Goal: Check status

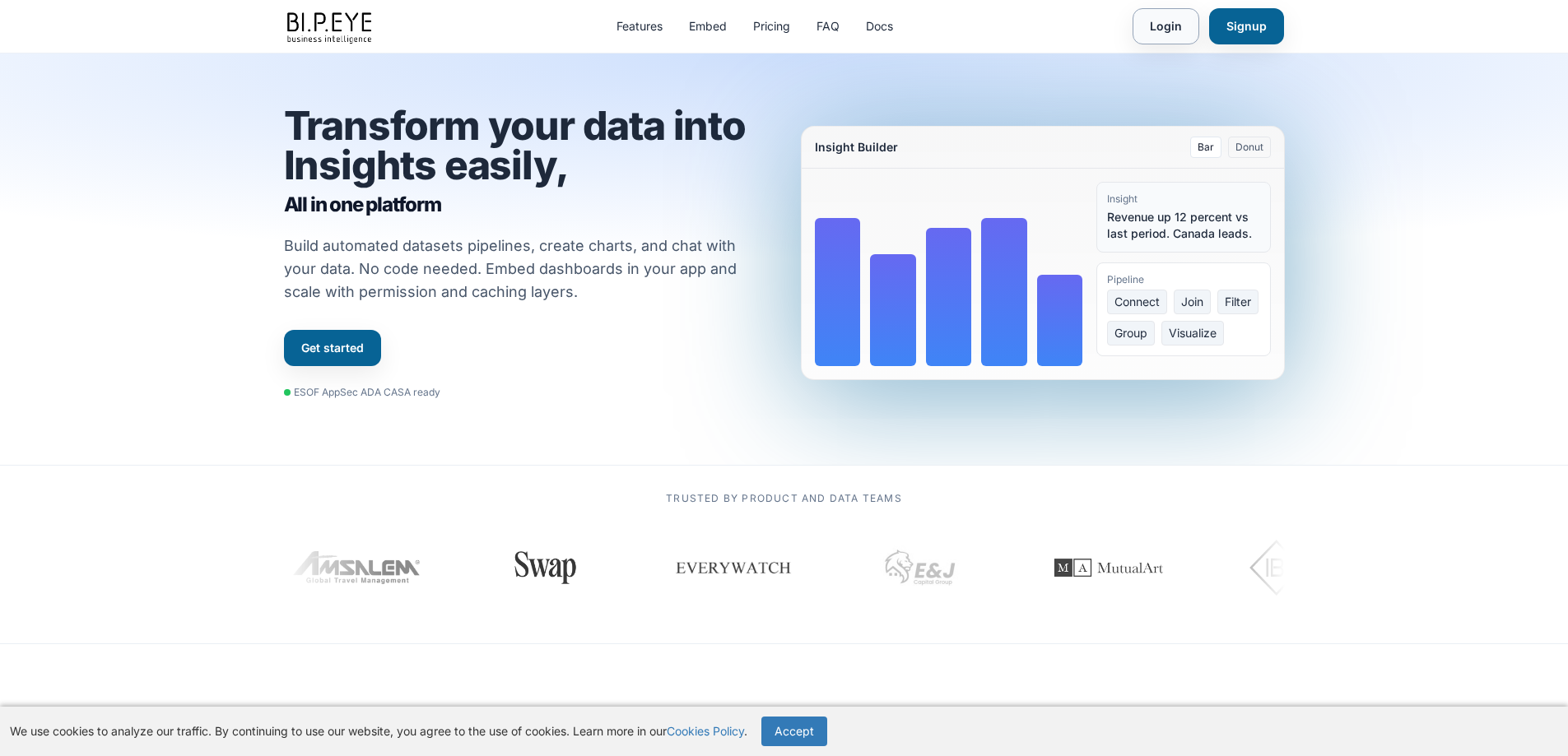
click at [1172, 20] on link "Login" at bounding box center [1165, 26] width 66 height 36
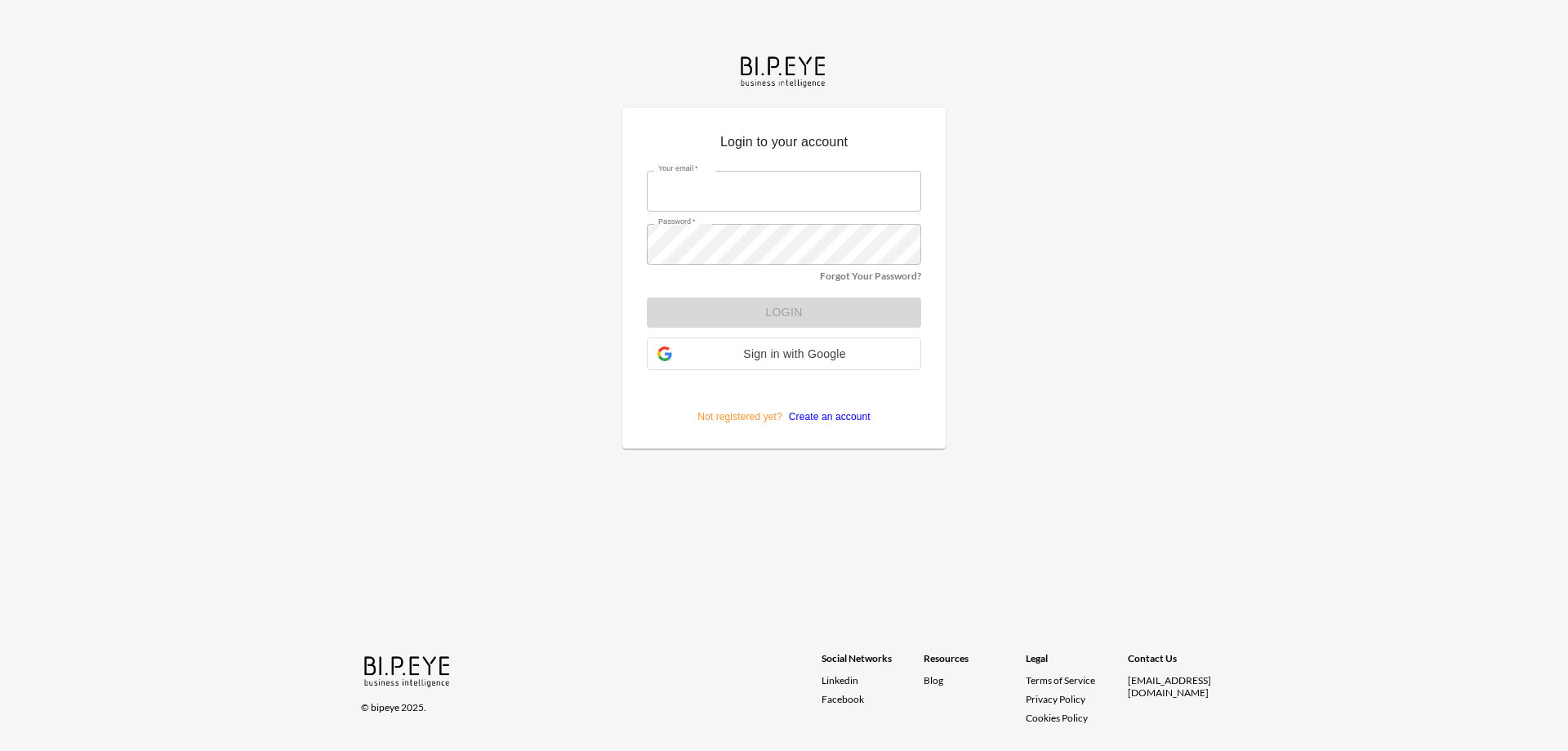
type input "[EMAIL_ADDRESS][DOMAIN_NAME]"
click at [794, 315] on form "Your email   * dime@mutualart.com Your email   * Password   * Password   * Forg…" at bounding box center [784, 291] width 274 height 265
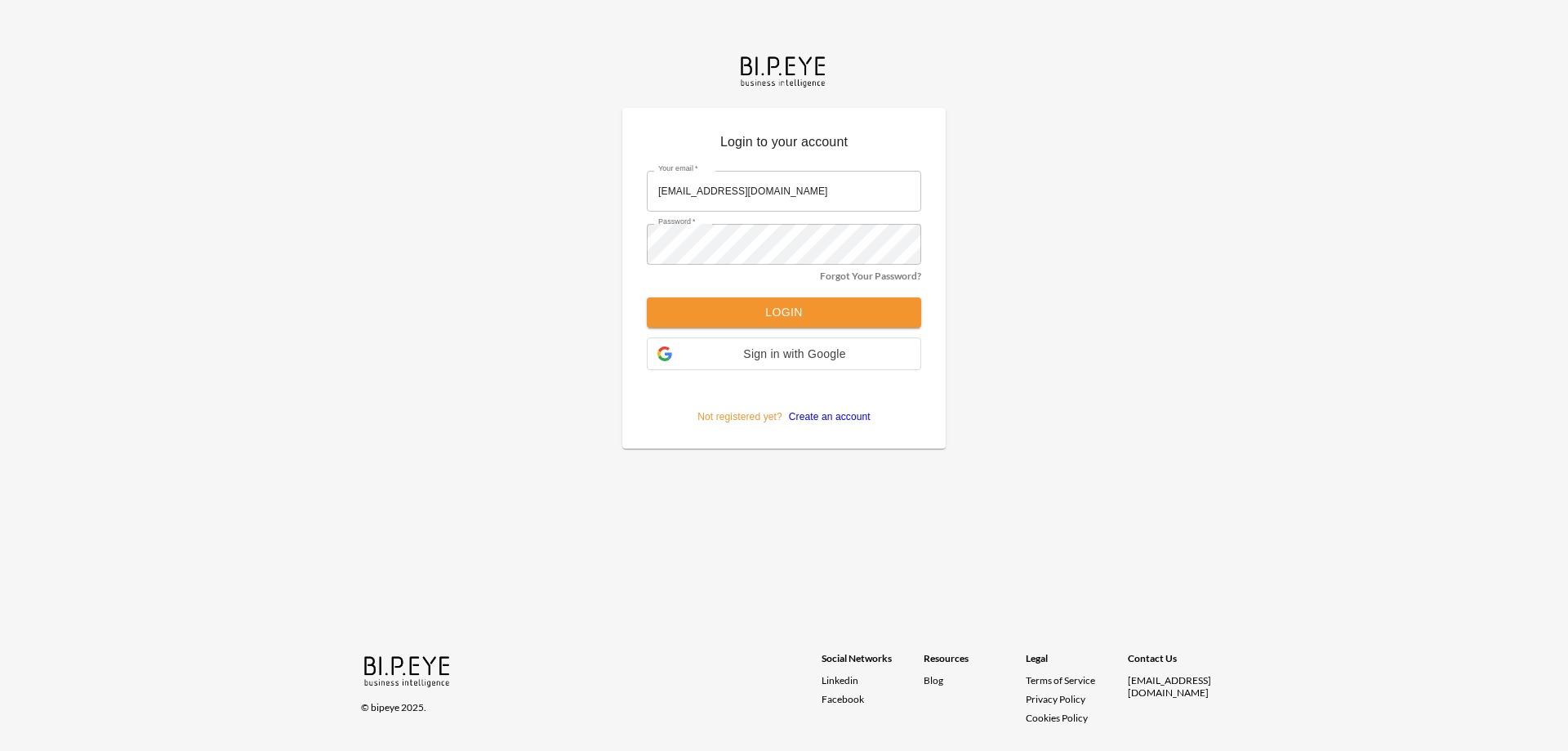
click at [794, 310] on button "Login" at bounding box center [784, 312] width 274 height 30
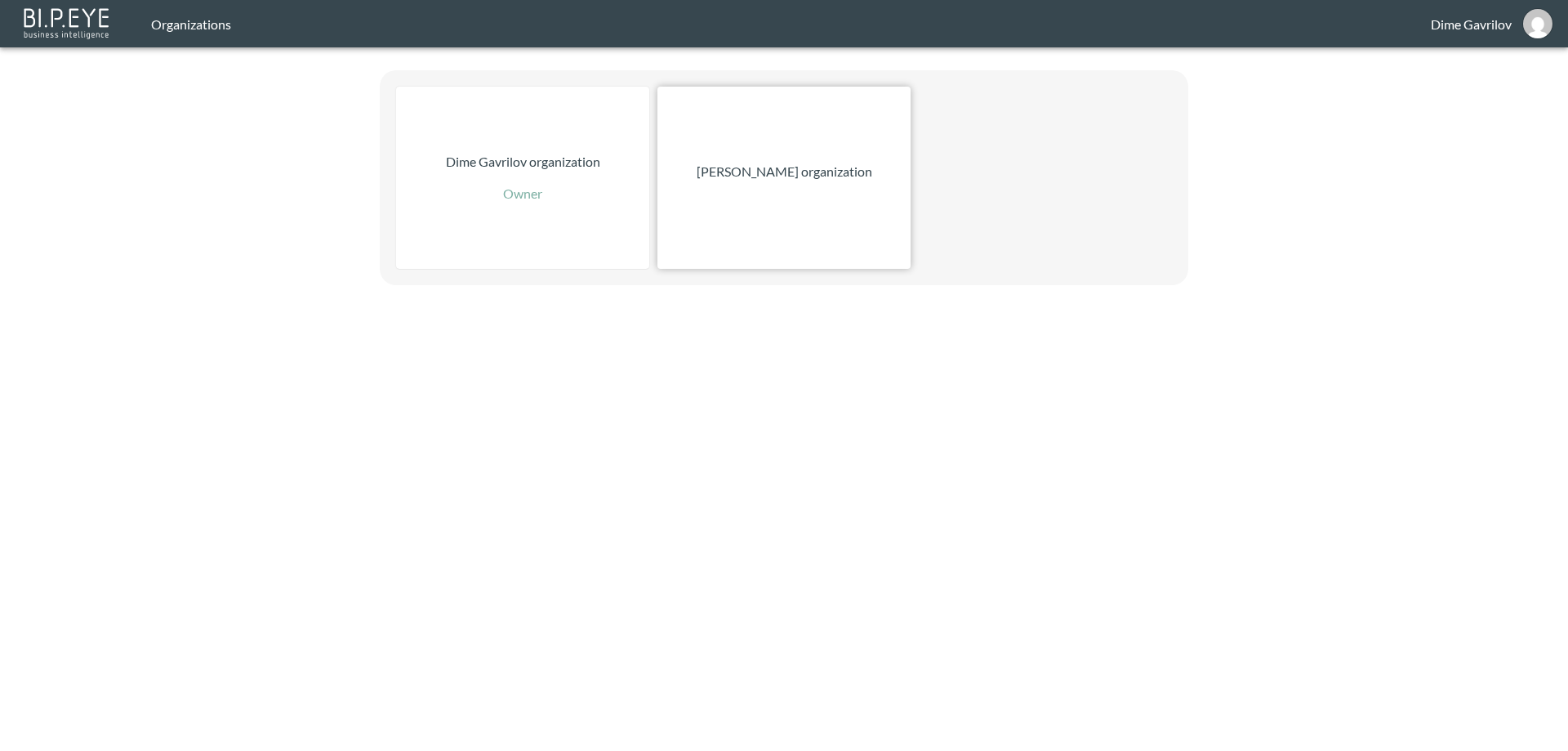
click at [803, 188] on div "[PERSON_NAME] organization" at bounding box center [784, 178] width 254 height 182
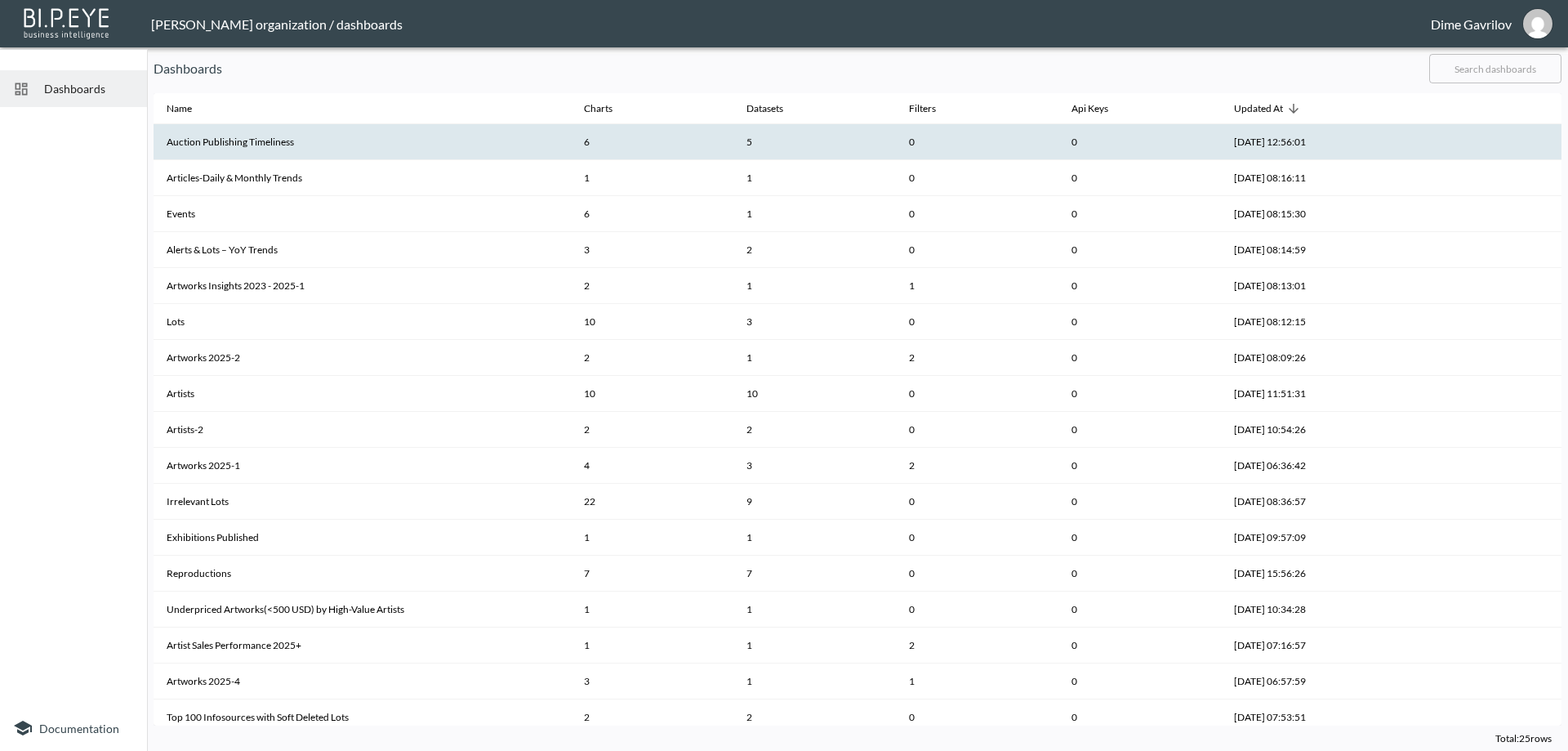
click at [284, 134] on th "Auction Publishing Timeliness" at bounding box center [362, 142] width 417 height 36
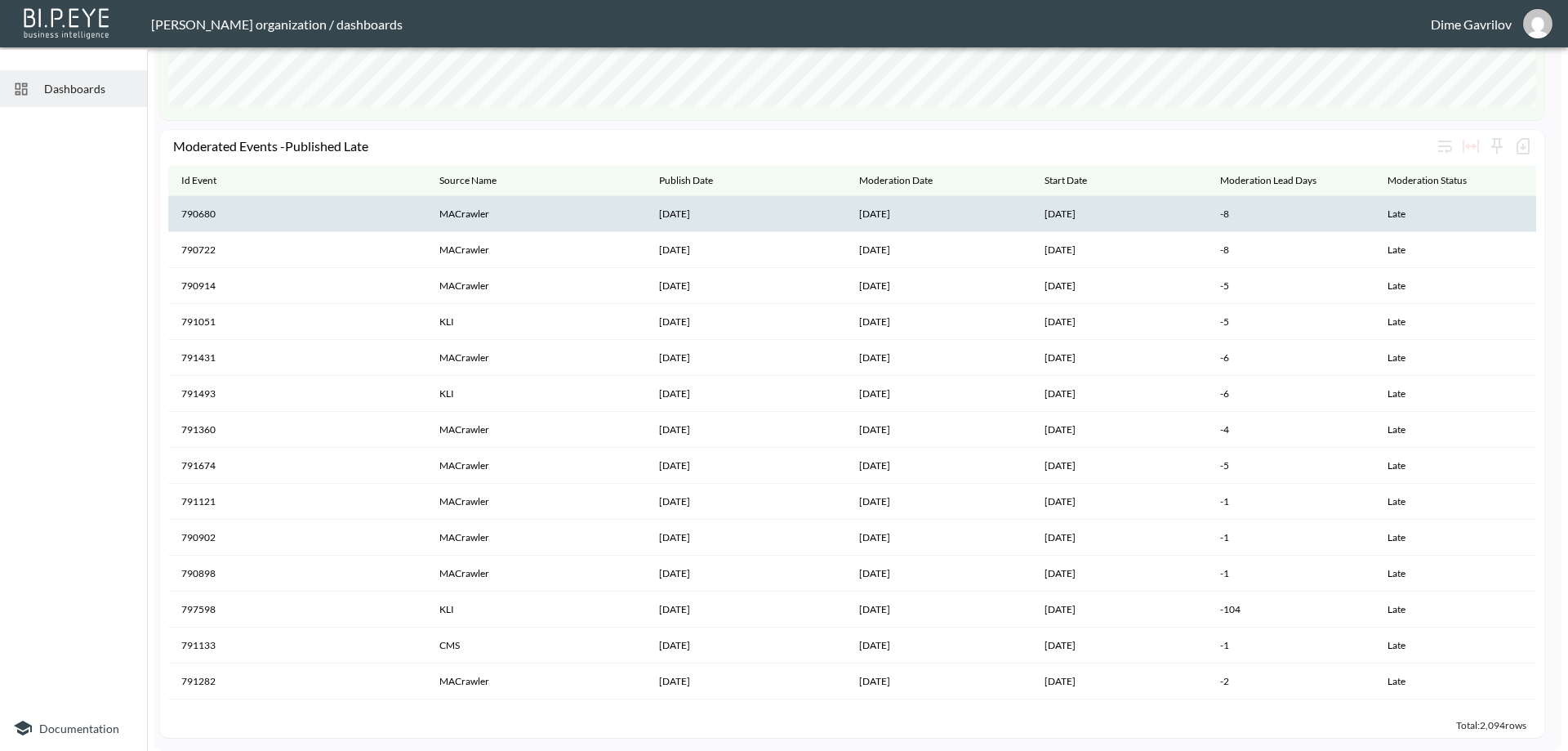
scroll to position [1384, 0]
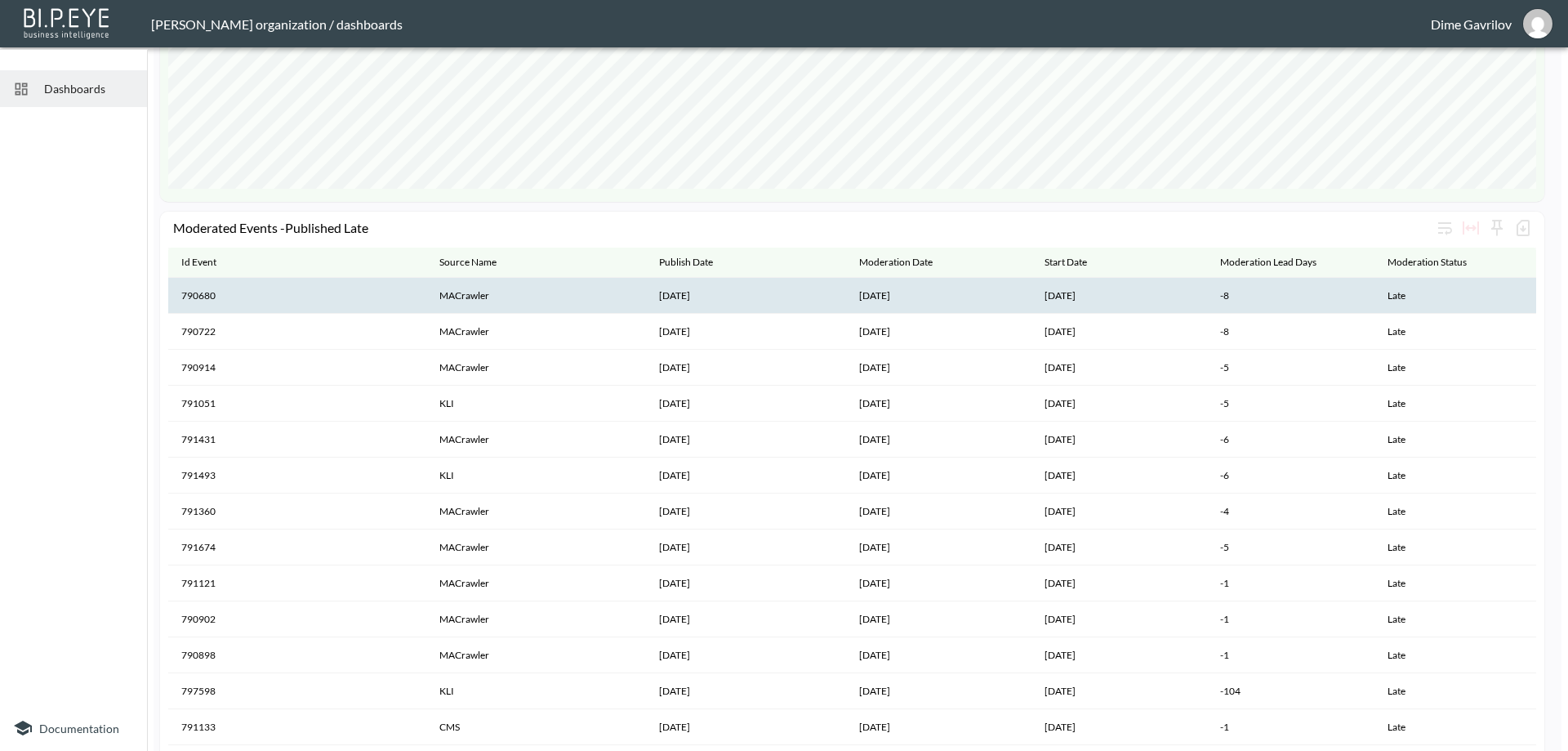
click at [214, 296] on th "790680" at bounding box center [297, 295] width 258 height 36
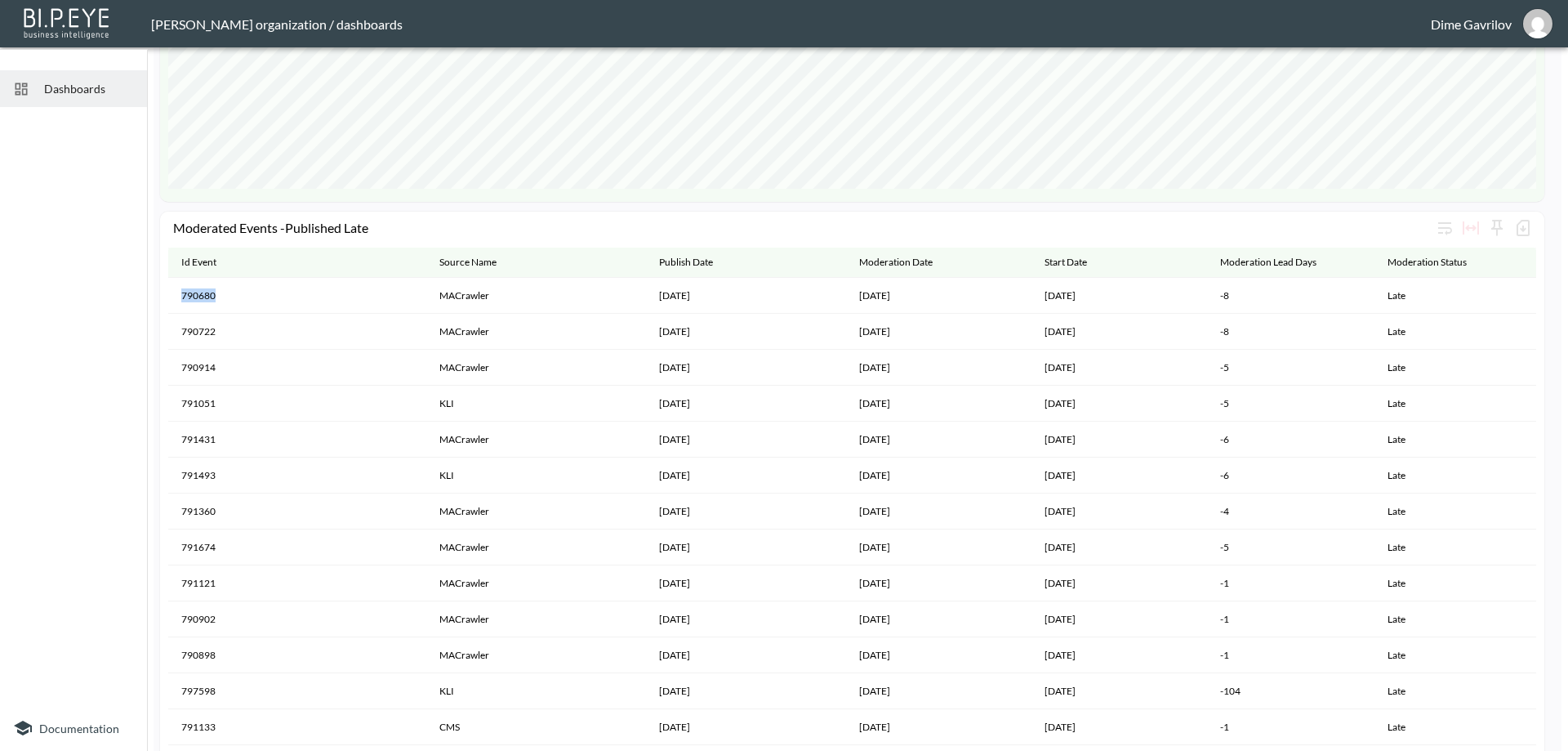
drag, startPoint x: 223, startPoint y: 300, endPoint x: 168, endPoint y: 296, distance: 55.1
click at [168, 296] on div "Moderated Events -Published Late Id Event Source Name Publish Date Moderation D…" at bounding box center [852, 516] width 1385 height 608
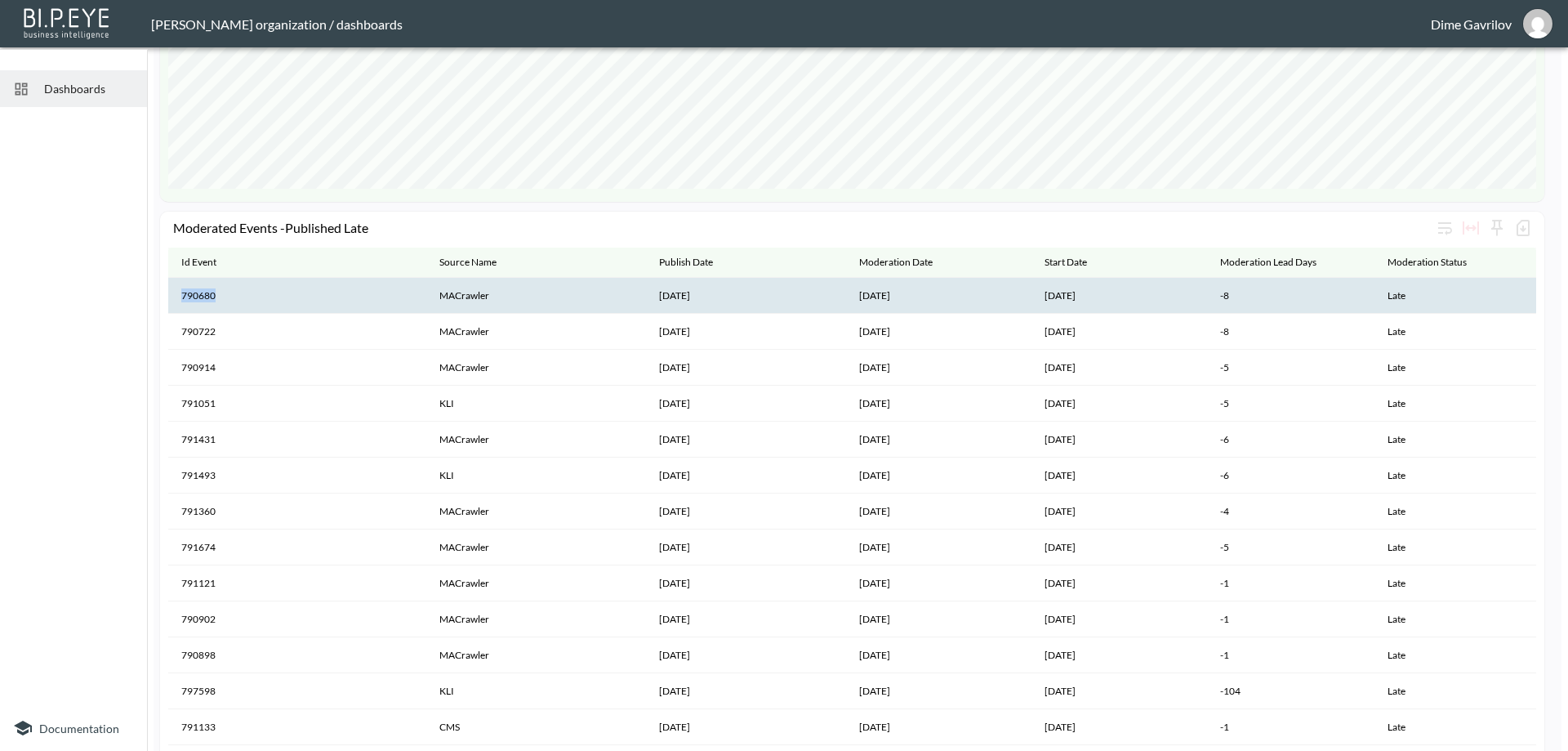
copy table "Id Event Source Name Publish Date Moderation Date Start Date Moderation Lead Da…"
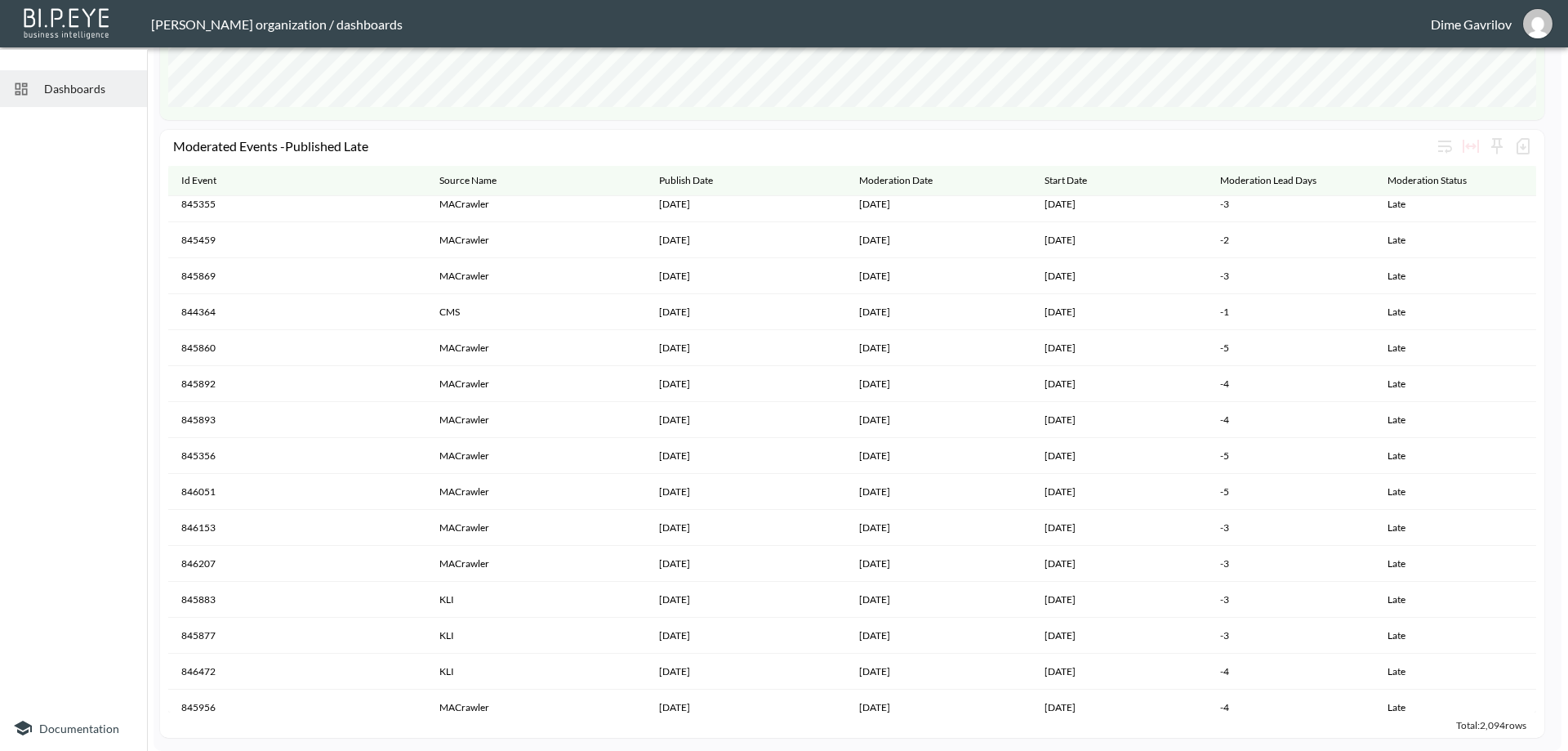
scroll to position [61238, 0]
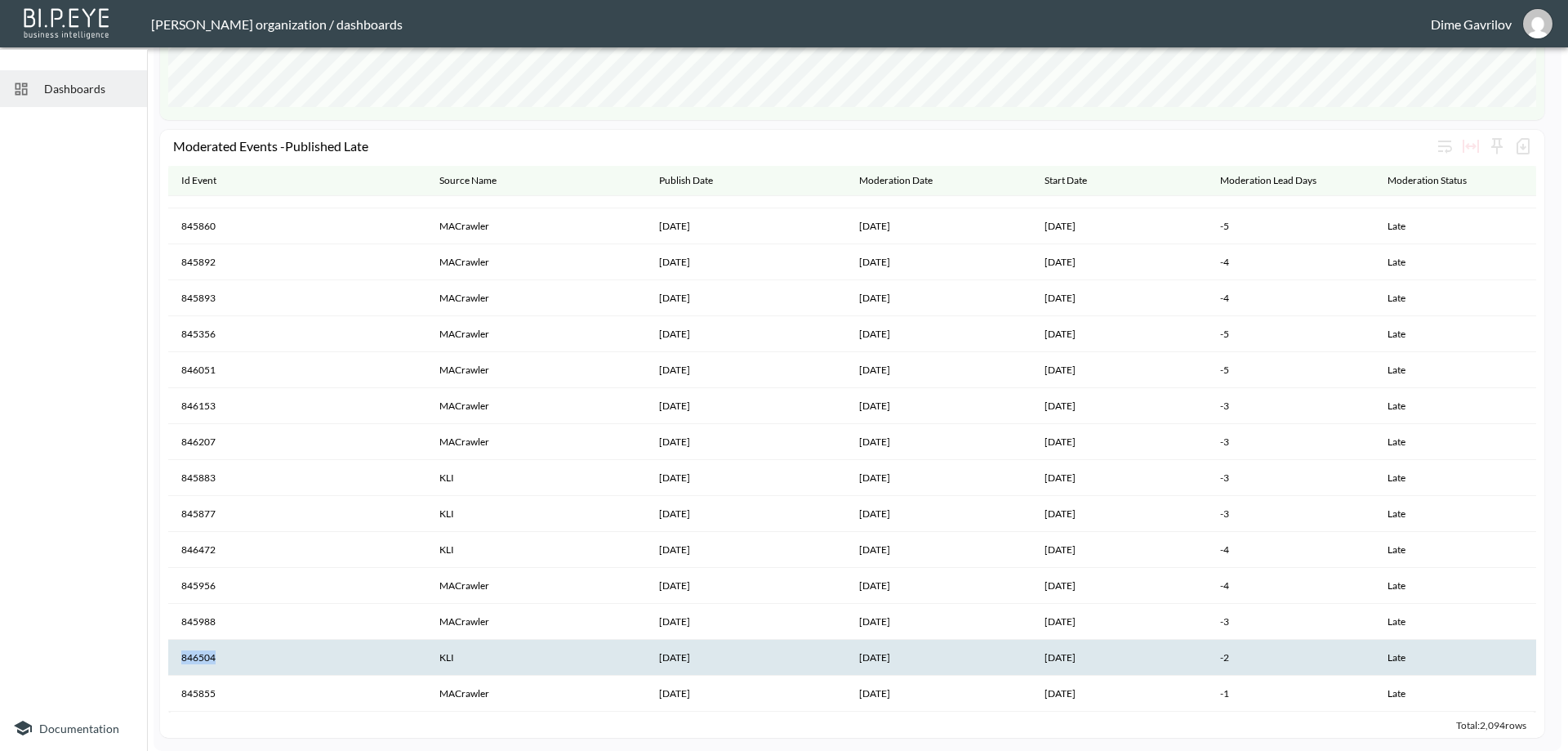
drag, startPoint x: 217, startPoint y: 659, endPoint x: 178, endPoint y: 665, distance: 39.5
click at [178, 665] on th "846504" at bounding box center [297, 658] width 258 height 36
copy th "846504"
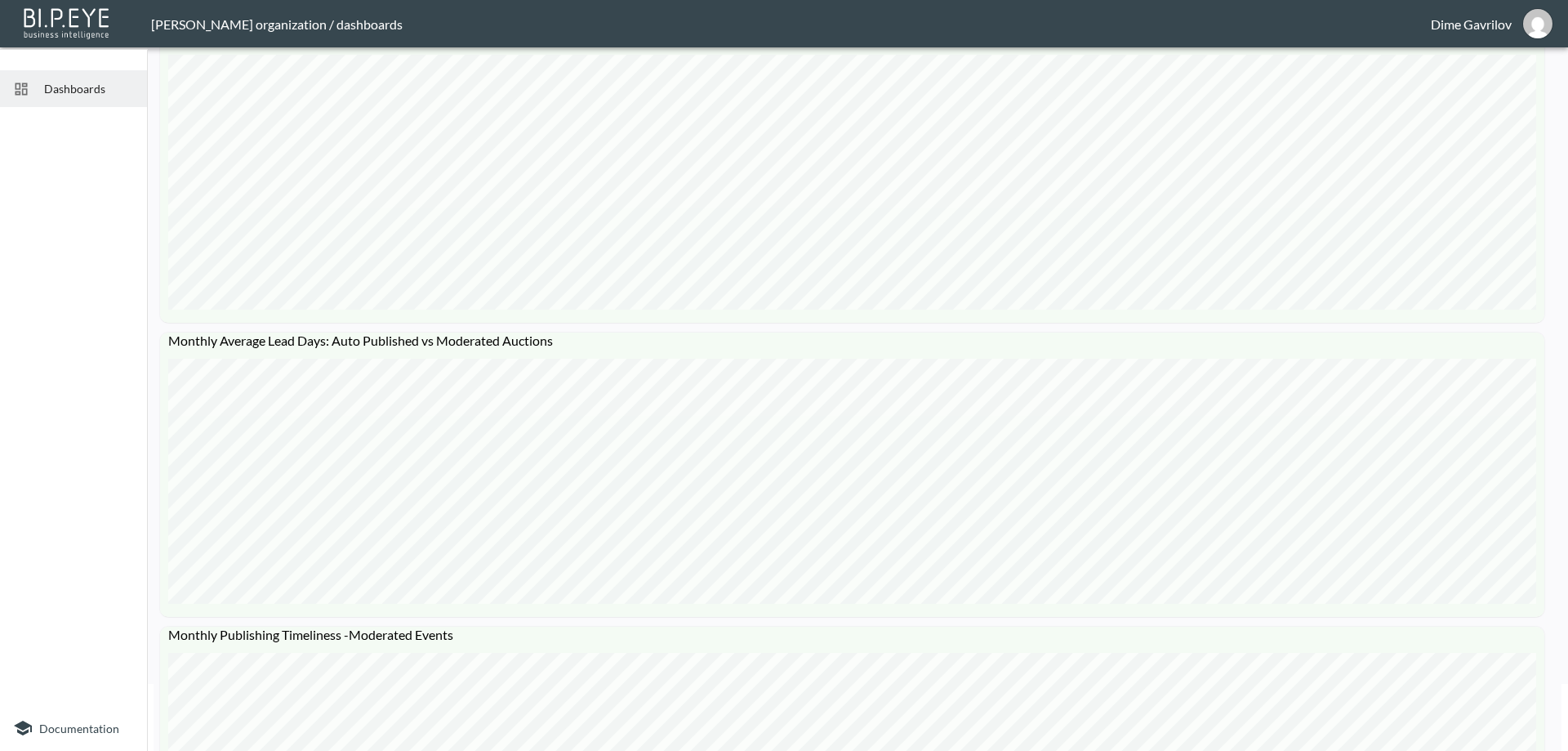
scroll to position [0, 0]
